Goal: Task Accomplishment & Management: Use online tool/utility

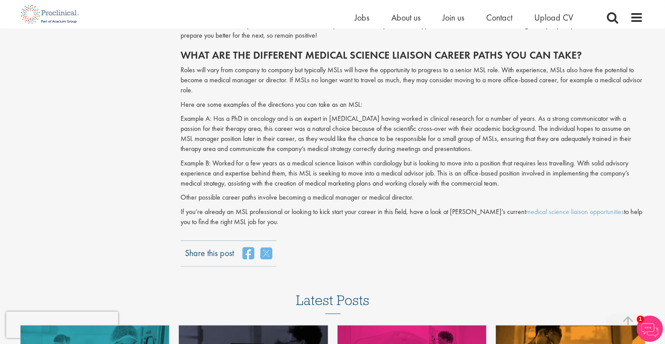
scroll to position [918, 0]
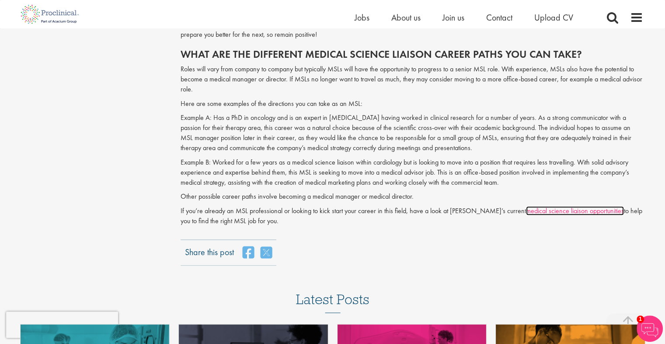
click at [526, 210] on link "medical science liaison opportunities" at bounding box center [575, 210] width 98 height 9
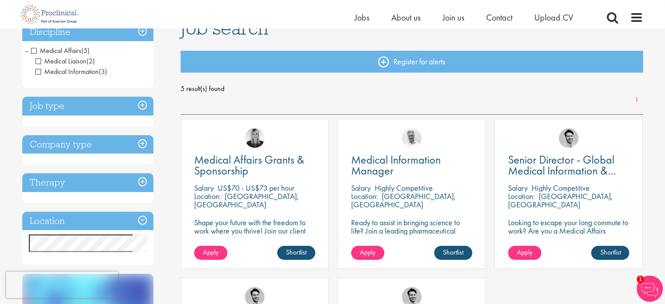
scroll to position [74, 0]
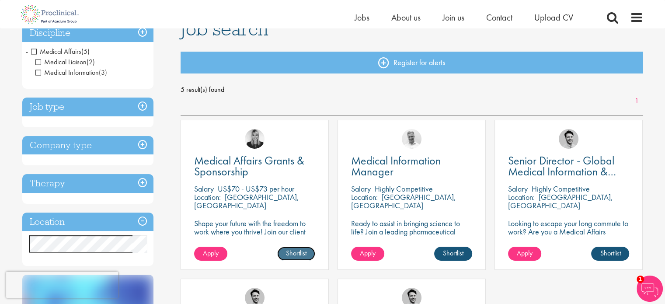
click at [302, 255] on link "Shortlist" at bounding box center [296, 254] width 38 height 14
click at [302, 255] on link "Shortlisted" at bounding box center [292, 254] width 45 height 14
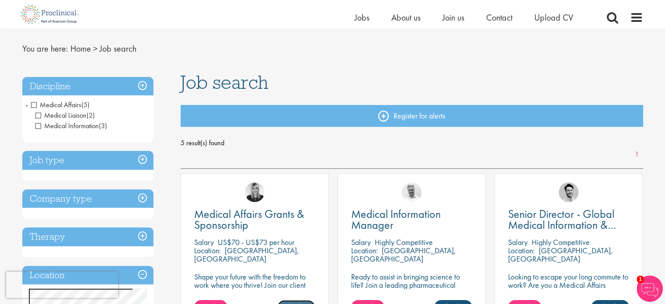
scroll to position [21, 0]
